Goal: Find contact information: Find contact information

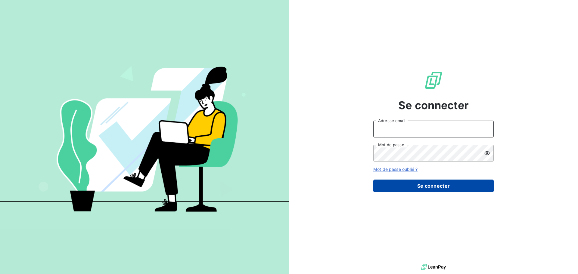
type input "[EMAIL_ADDRESS][DOMAIN_NAME]"
click at [433, 185] on button "Se connecter" at bounding box center [433, 186] width 120 height 13
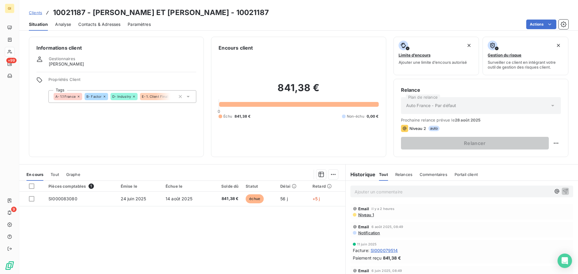
scroll to position [60, 0]
click at [390, 248] on span "SI000079514" at bounding box center [384, 248] width 27 height 6
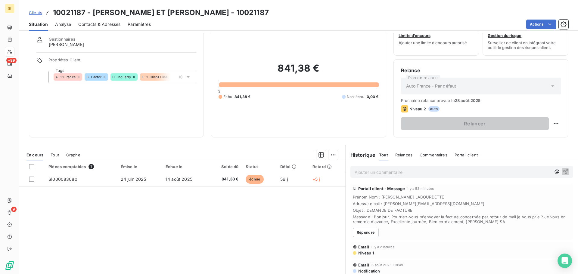
scroll to position [30, 0]
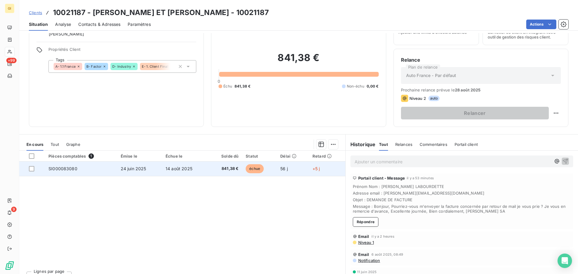
click at [28, 169] on td at bounding box center [32, 169] width 26 height 14
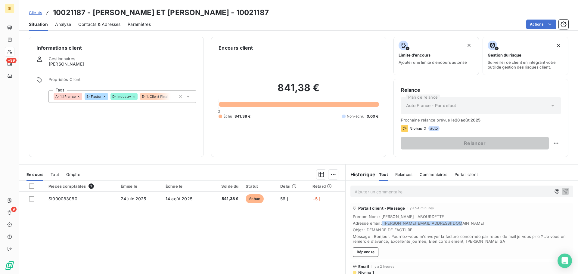
copy span "emily.labourdette@barrere-rg.com"
